Goal: Task Accomplishment & Management: Manage account settings

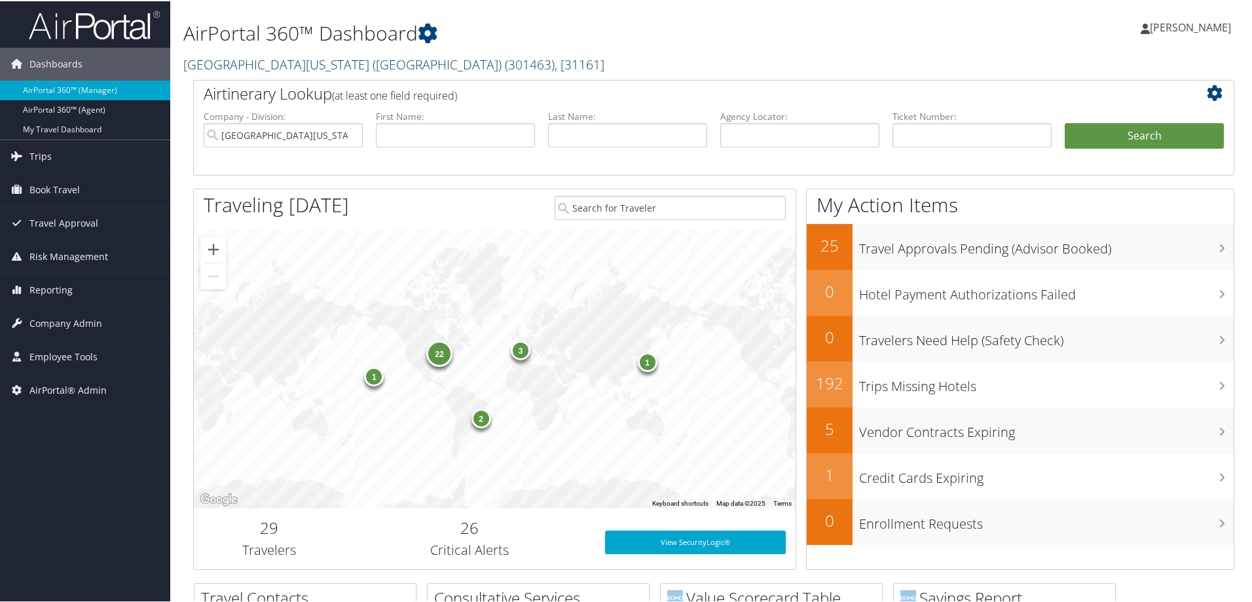
click at [345, 61] on link "University of Southern California (USC) ( 301463 ) , [ 31161 ]" at bounding box center [393, 63] width 421 height 18
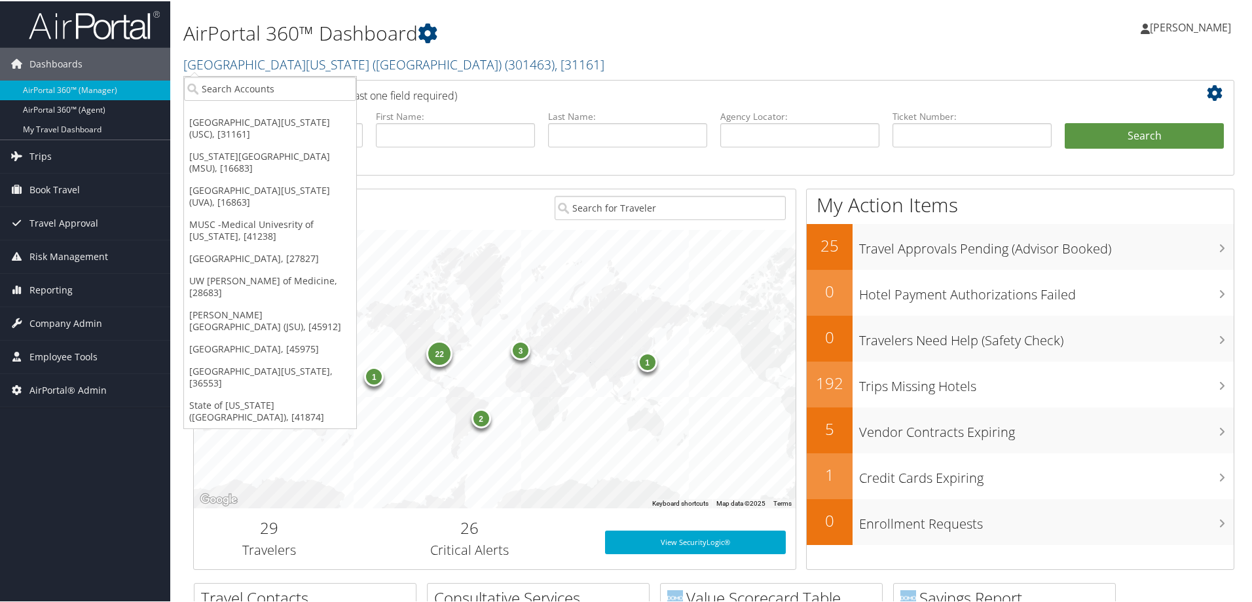
click at [310, 75] on ul "University of Southern California (USC), [31161] Michigan State University (MSU…" at bounding box center [269, 251] width 173 height 353
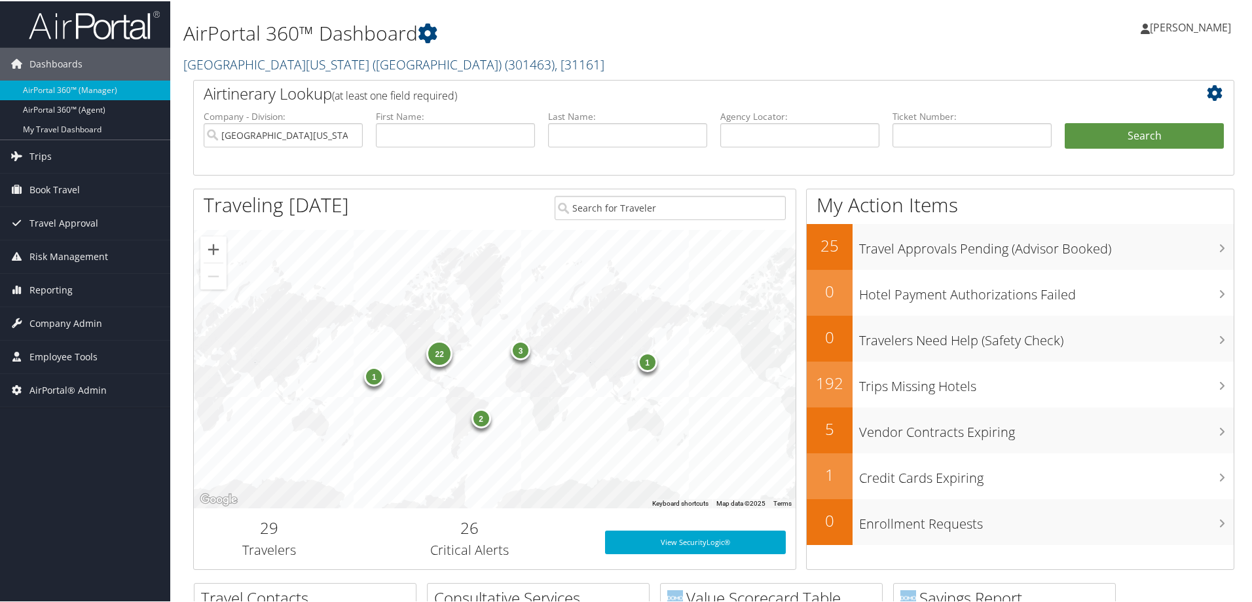
click at [300, 71] on link "University of Southern California (USC) ( 301463 ) , [ 31161 ]" at bounding box center [393, 63] width 421 height 18
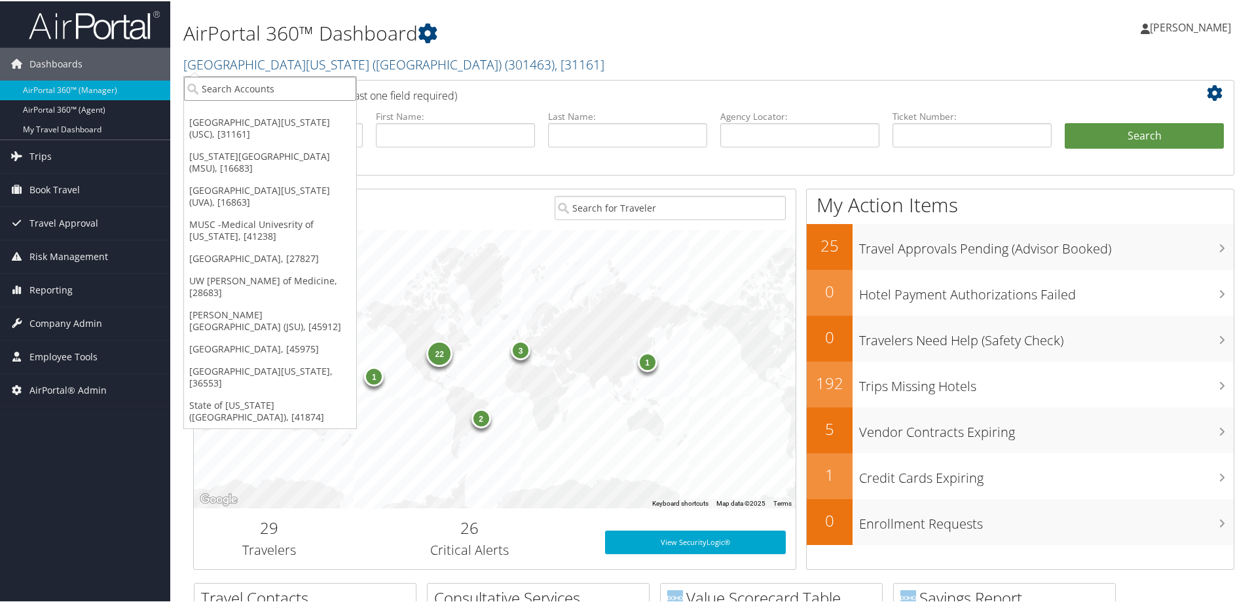
click at [262, 88] on input "search" at bounding box center [270, 87] width 172 height 24
type input "csu"
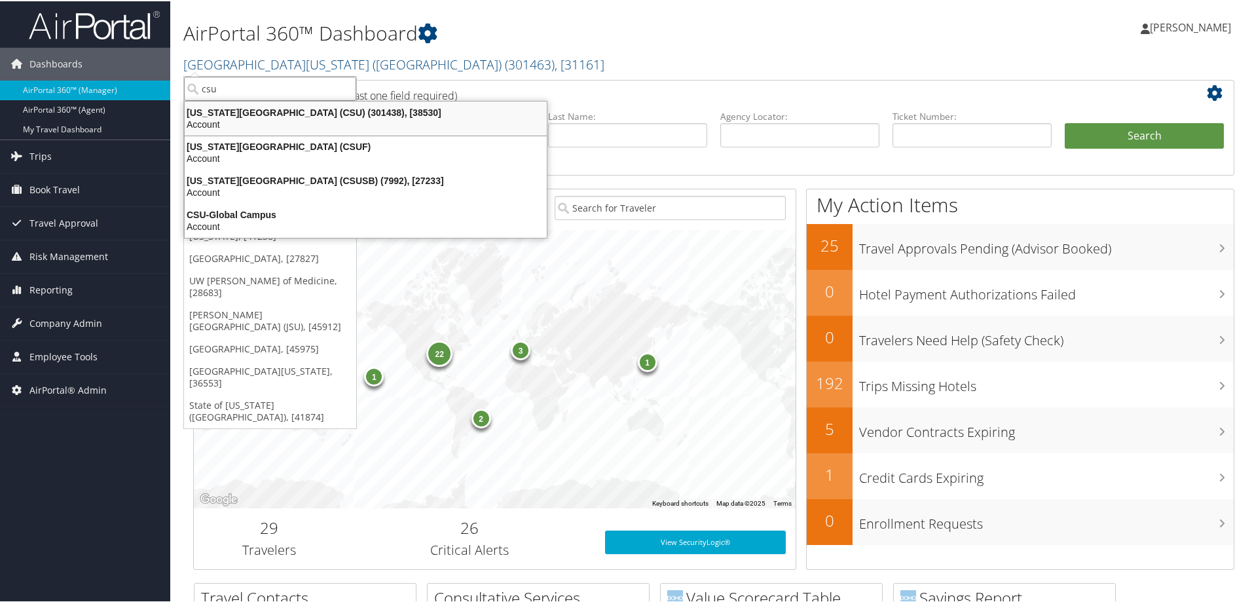
click at [290, 107] on div "California State University (CSU) (301438), [38530]" at bounding box center [366, 111] width 378 height 12
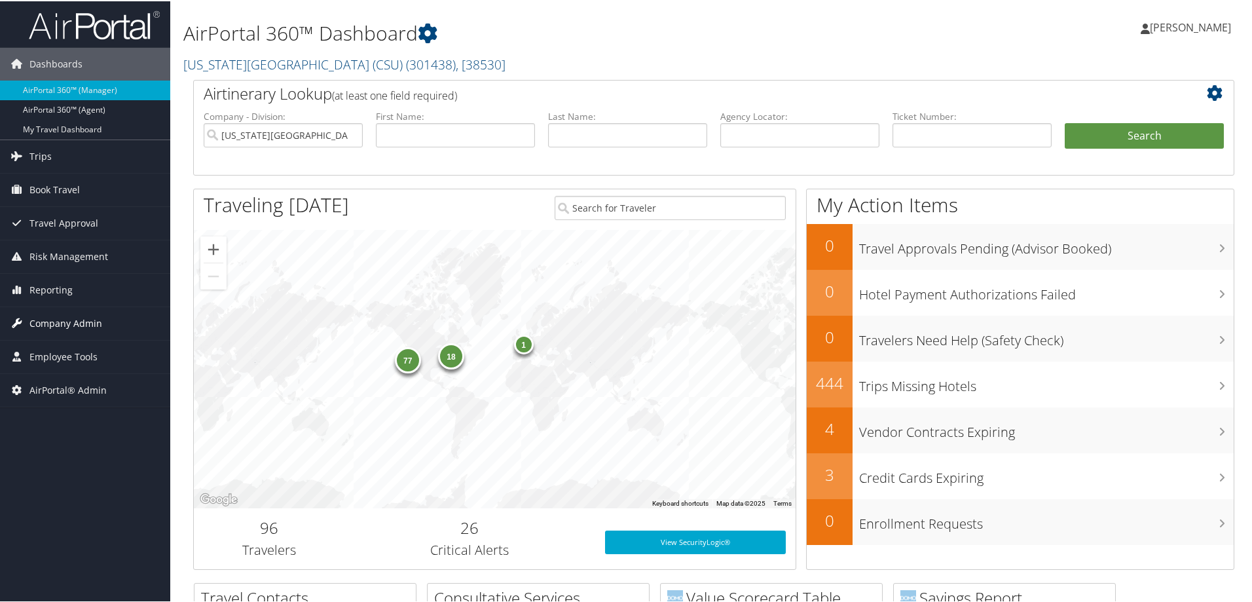
click at [98, 319] on span "Company Admin" at bounding box center [65, 322] width 73 height 33
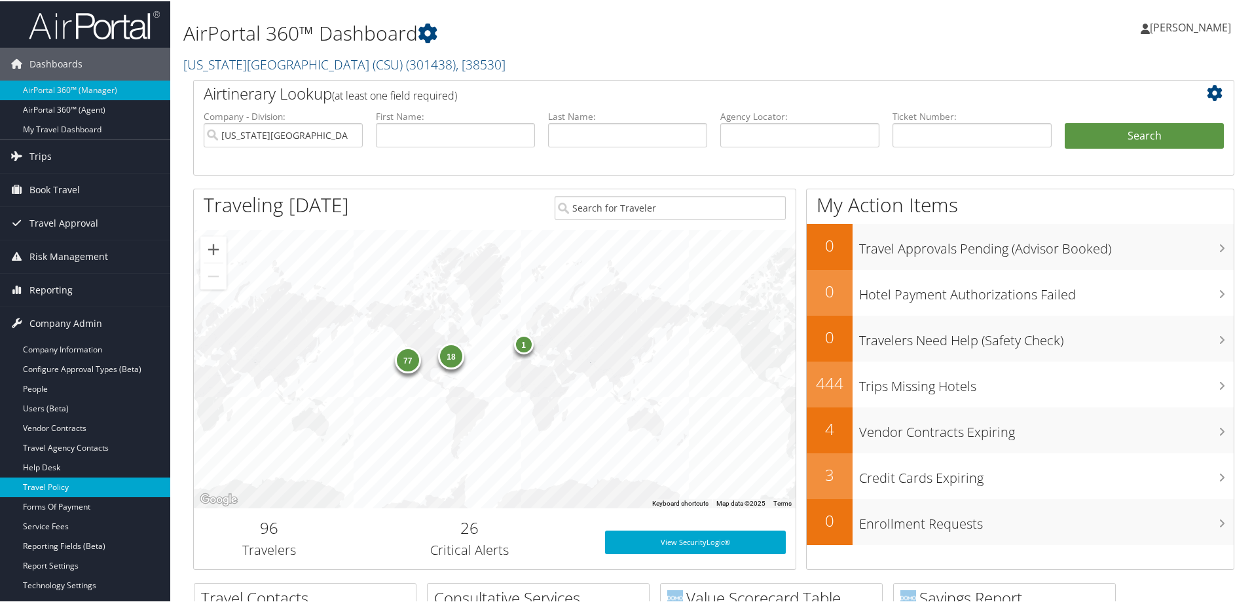
click at [61, 489] on link "Travel Policy" at bounding box center [85, 486] width 170 height 20
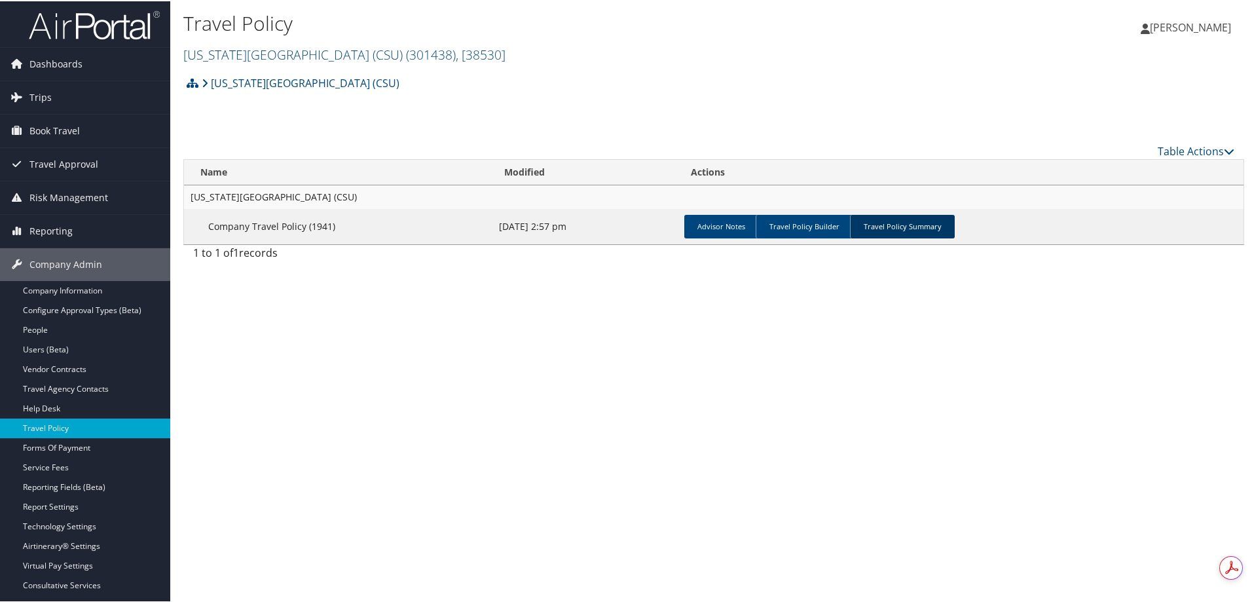
click at [903, 226] on link "Travel Policy Summary" at bounding box center [902, 225] width 105 height 24
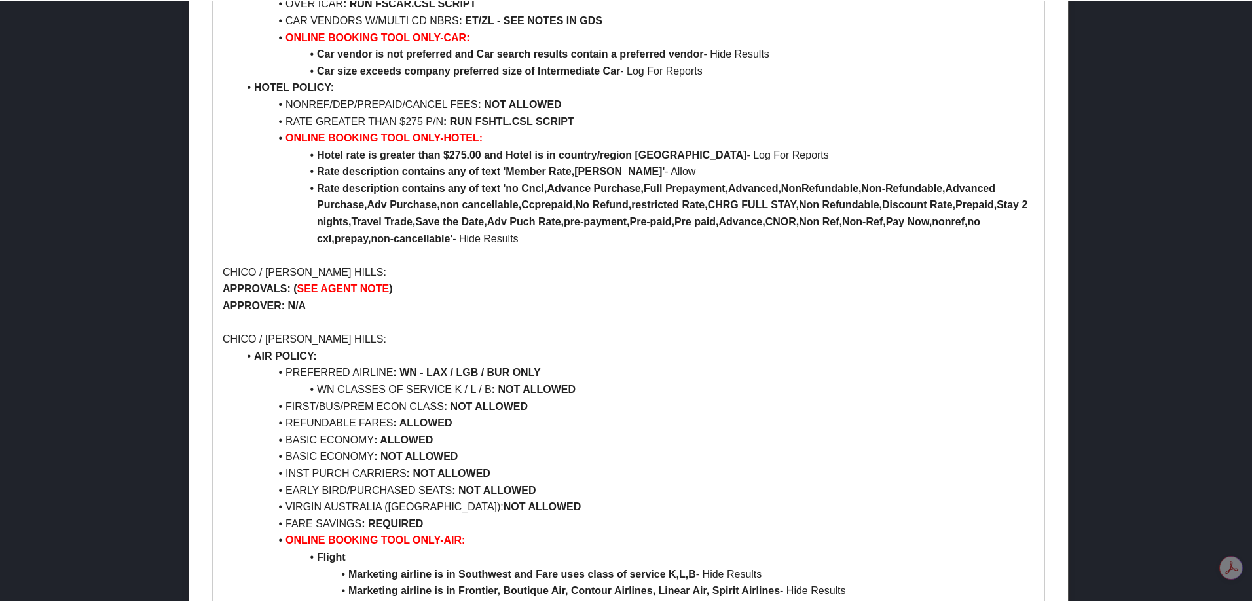
scroll to position [775, 0]
